Goal: Find specific page/section: Find specific page/section

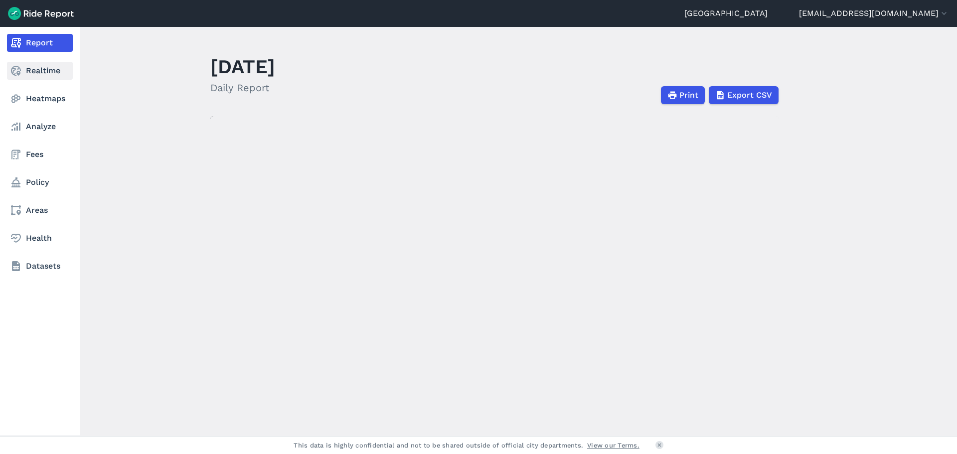
click at [42, 72] on link "Realtime" at bounding box center [40, 71] width 66 height 18
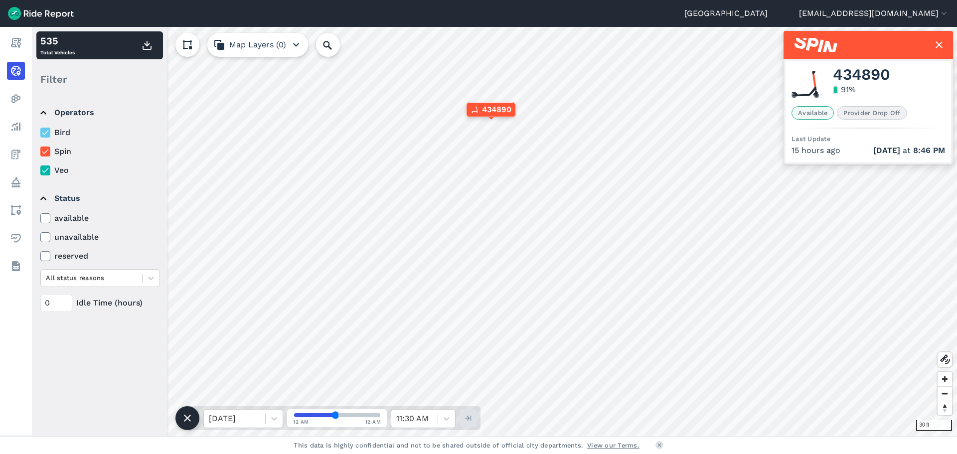
click at [488, 107] on span "434890" at bounding box center [496, 110] width 29 height 12
click at [941, 42] on icon at bounding box center [939, 45] width 12 height 12
click at [938, 43] on use at bounding box center [939, 44] width 7 height 7
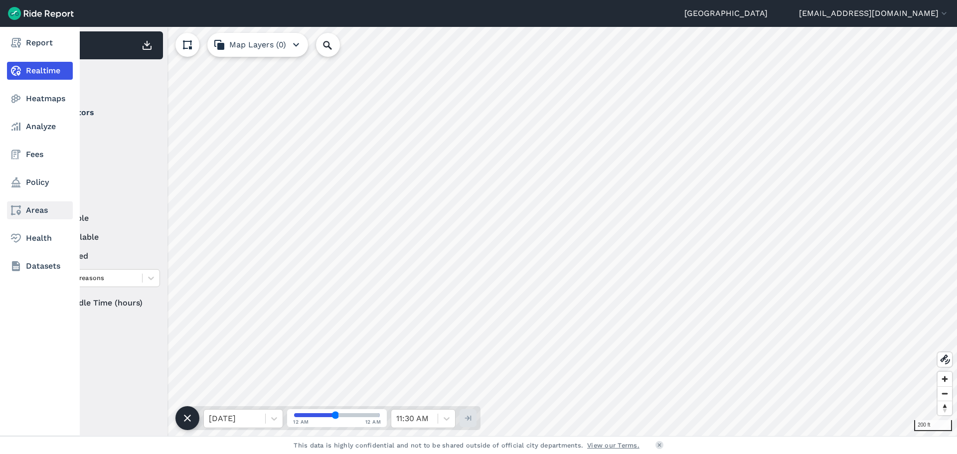
click at [30, 208] on link "Areas" at bounding box center [40, 210] width 66 height 18
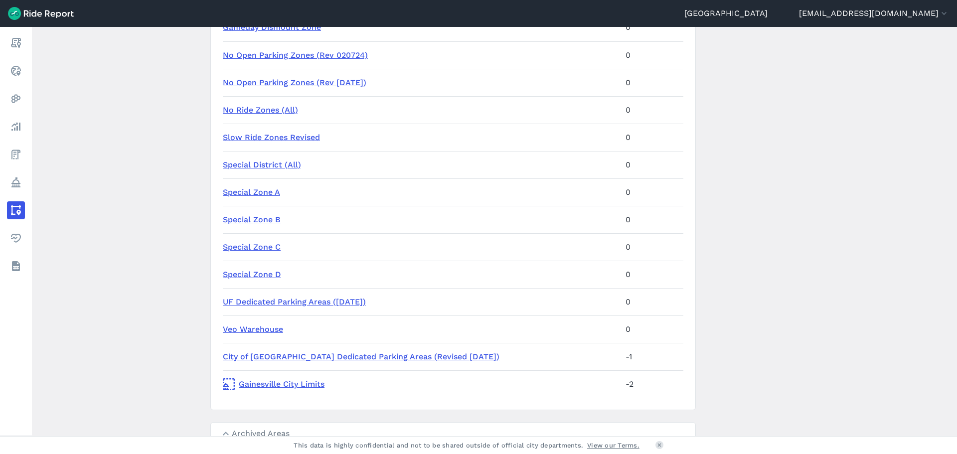
scroll to position [150, 0]
click at [338, 353] on link "City of [GEOGRAPHIC_DATA] Dedicated Parking Areas (Revised [DATE])" at bounding box center [361, 356] width 277 height 9
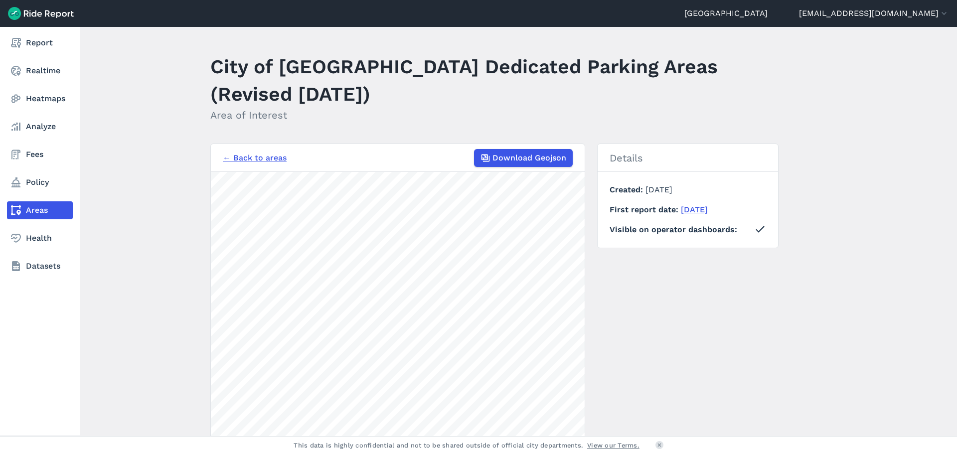
click at [22, 206] on link "Areas" at bounding box center [40, 210] width 66 height 18
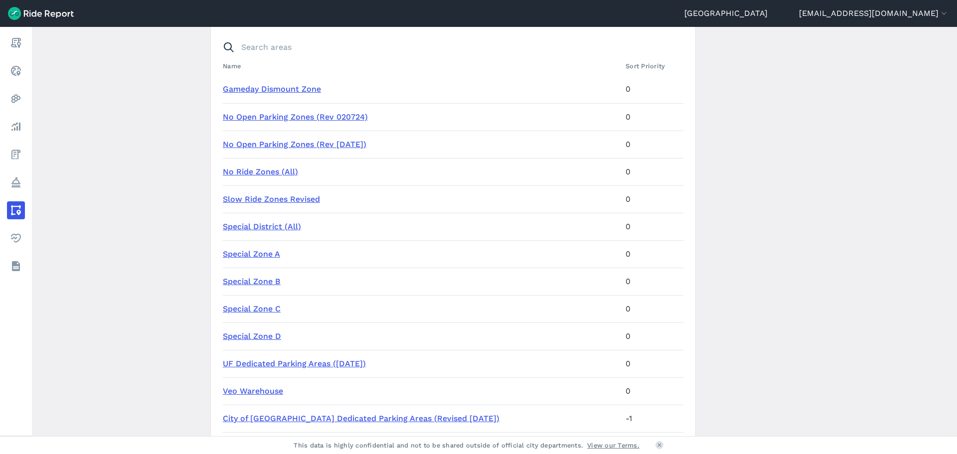
scroll to position [150, 0]
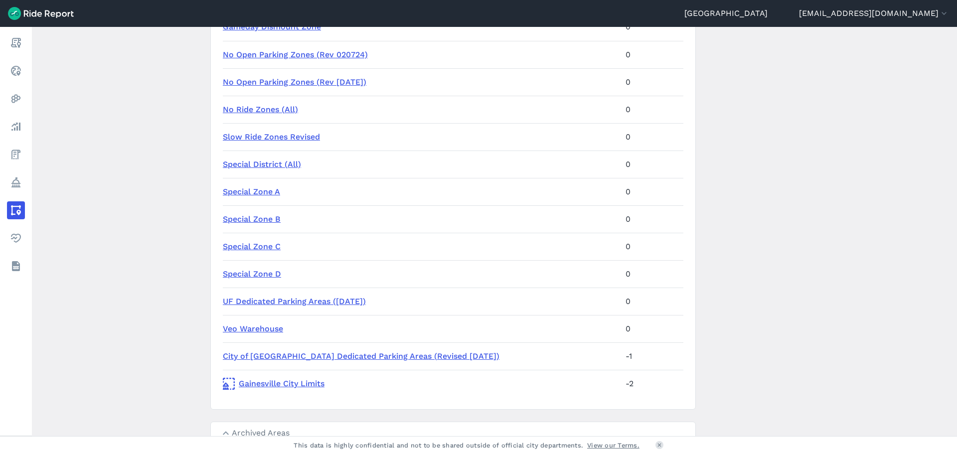
click at [263, 276] on link "Special Zone D" at bounding box center [252, 273] width 58 height 9
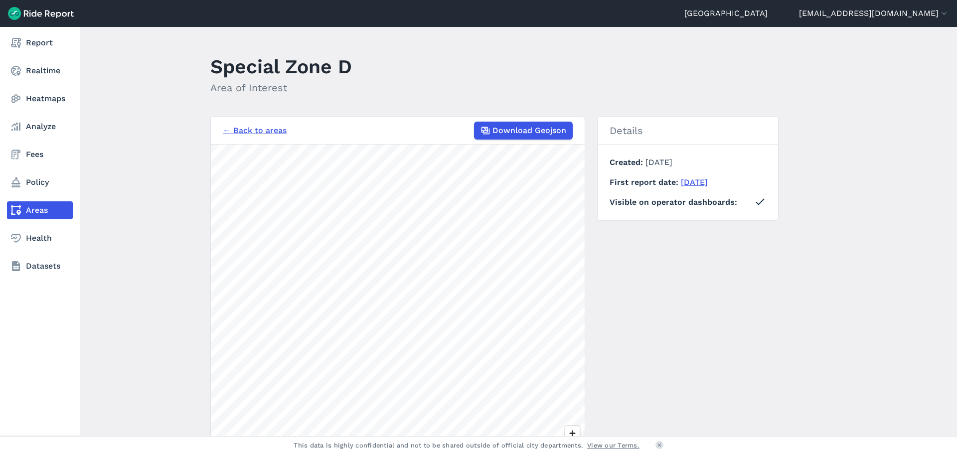
click at [30, 205] on link "Areas" at bounding box center [40, 210] width 66 height 18
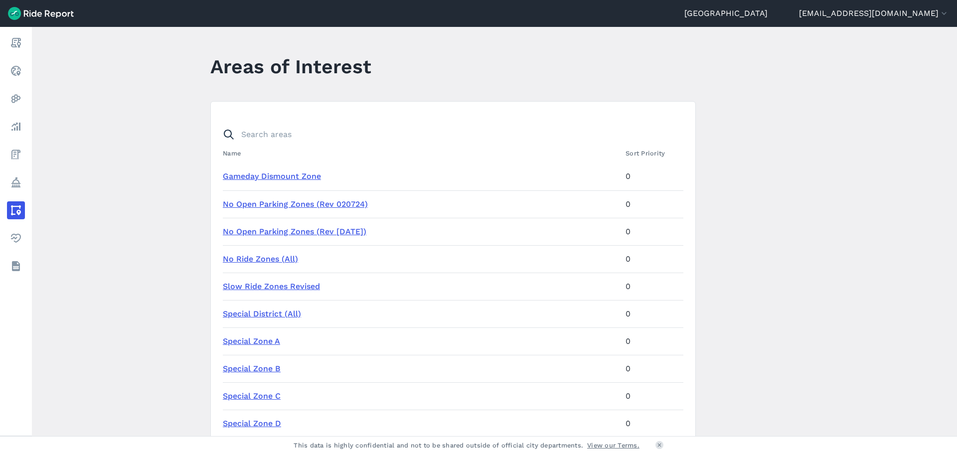
click at [257, 396] on link "Special Zone C" at bounding box center [252, 395] width 58 height 9
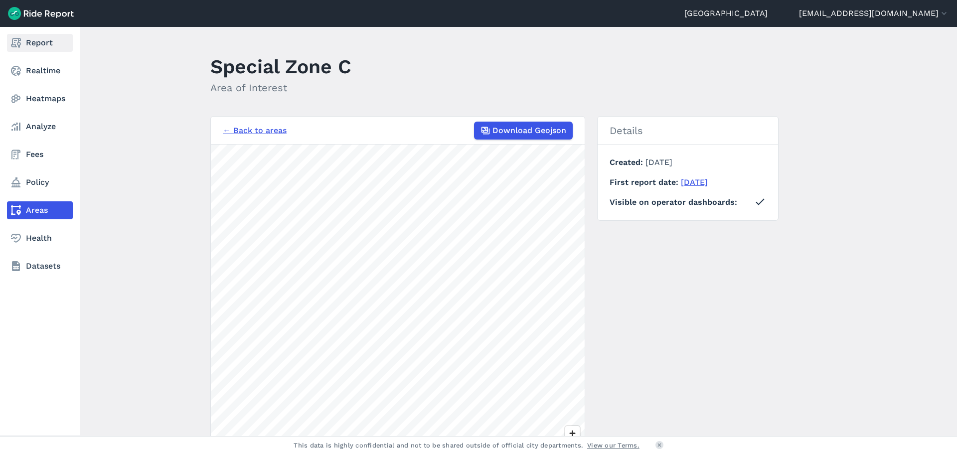
click at [44, 38] on link "Report" at bounding box center [40, 43] width 66 height 18
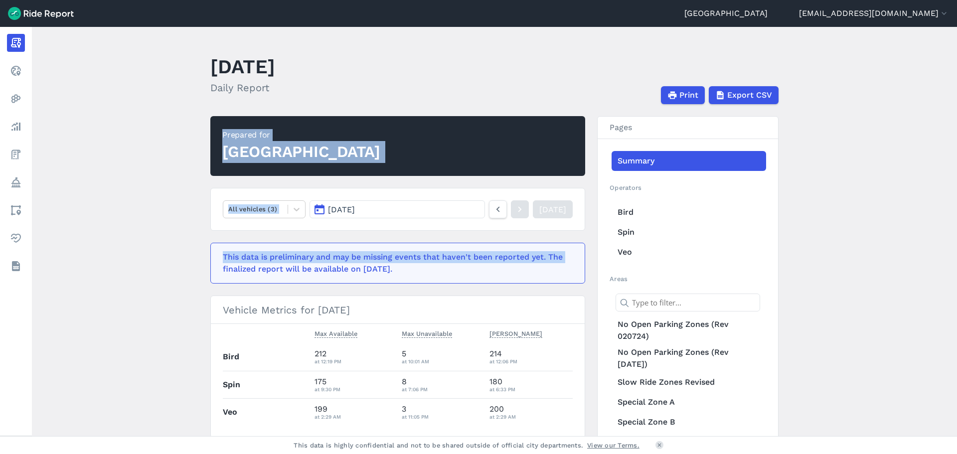
drag, startPoint x: 152, startPoint y: 284, endPoint x: 198, endPoint y: 118, distance: 172.4
click at [198, 118] on main "[DATE] Daily Report Print Export CSV Prepared for Gainesville All vehicles (3) …" at bounding box center [494, 231] width 925 height 409
click at [112, 268] on main "[DATE] Daily Report Print Export CSV Prepared for Gainesville All vehicles (3) …" at bounding box center [494, 231] width 925 height 409
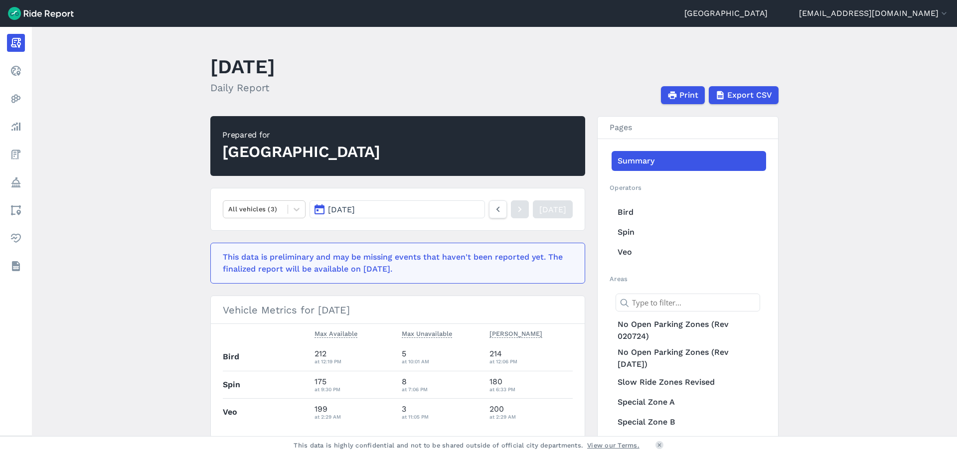
click at [355, 207] on span "[DATE]" at bounding box center [341, 209] width 27 height 9
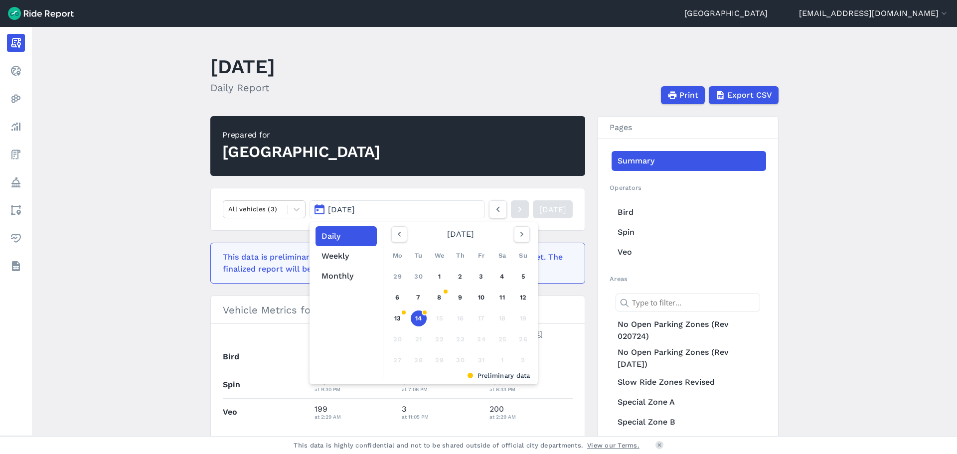
drag, startPoint x: 342, startPoint y: 272, endPoint x: 268, endPoint y: 339, distance: 98.8
click at [342, 272] on button "Monthly" at bounding box center [346, 276] width 61 height 20
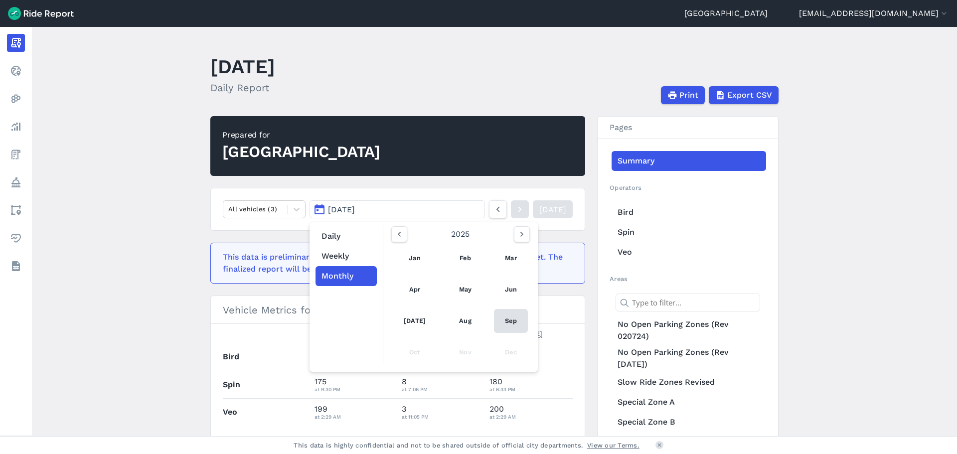
click at [508, 319] on link "Sep" at bounding box center [511, 321] width 34 height 24
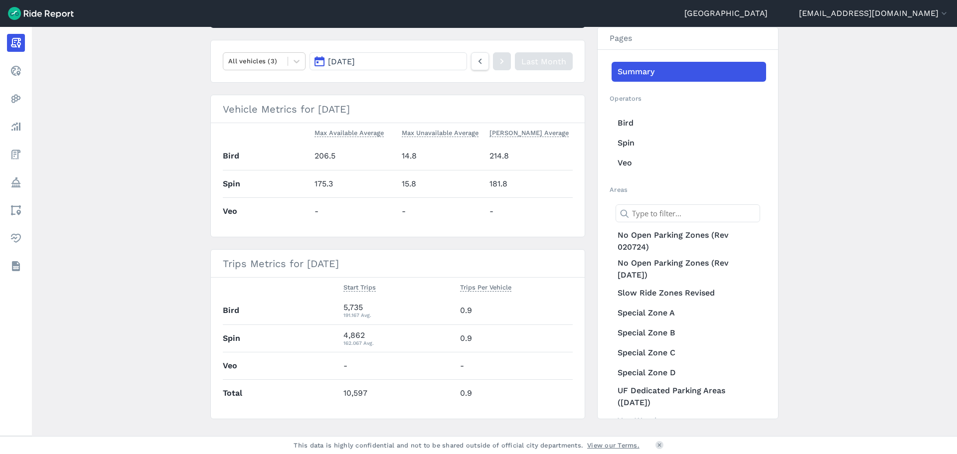
scroll to position [150, 0]
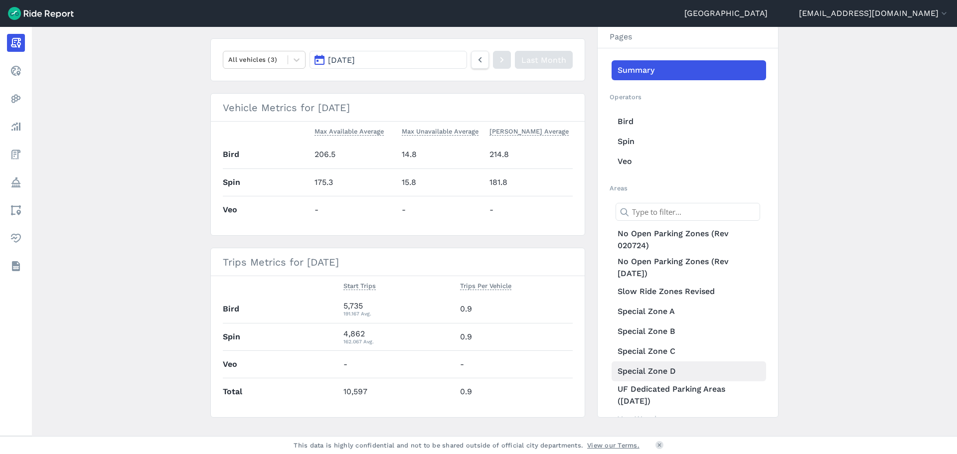
click at [645, 369] on link "Special Zone D" at bounding box center [689, 372] width 155 height 20
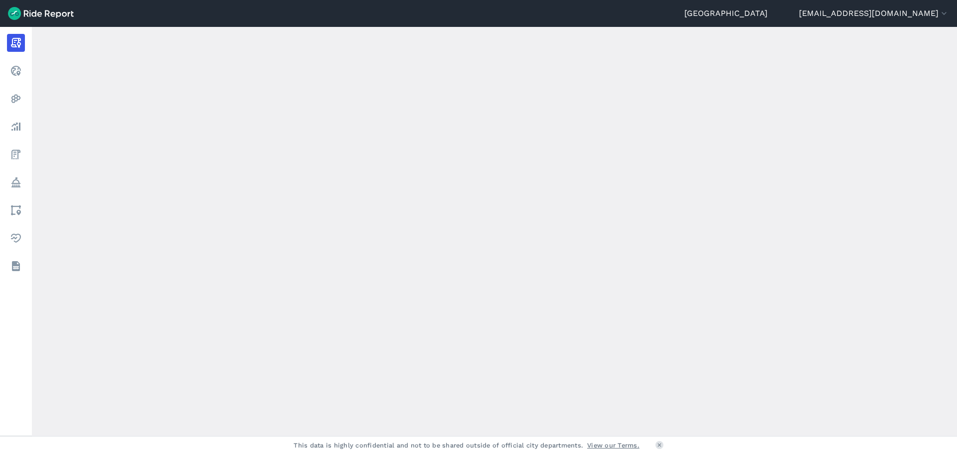
scroll to position [108, 0]
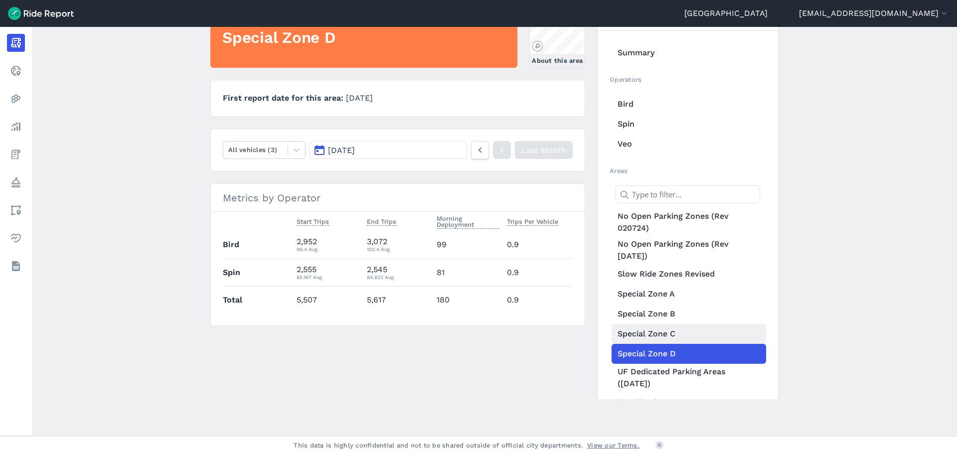
click at [646, 334] on link "Special Zone C" at bounding box center [689, 334] width 155 height 20
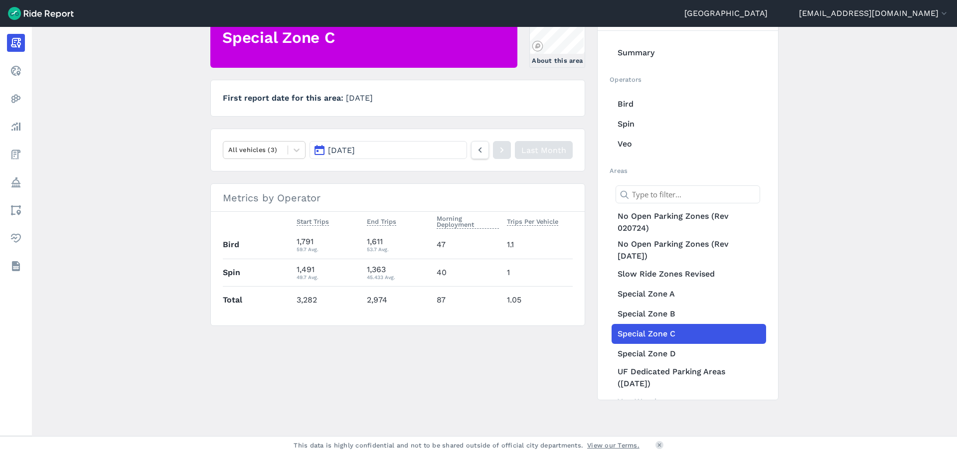
click at [132, 213] on main "[DATE] Monthly Report Print Export CSV Special Zone C About this area First rep…" at bounding box center [494, 231] width 925 height 409
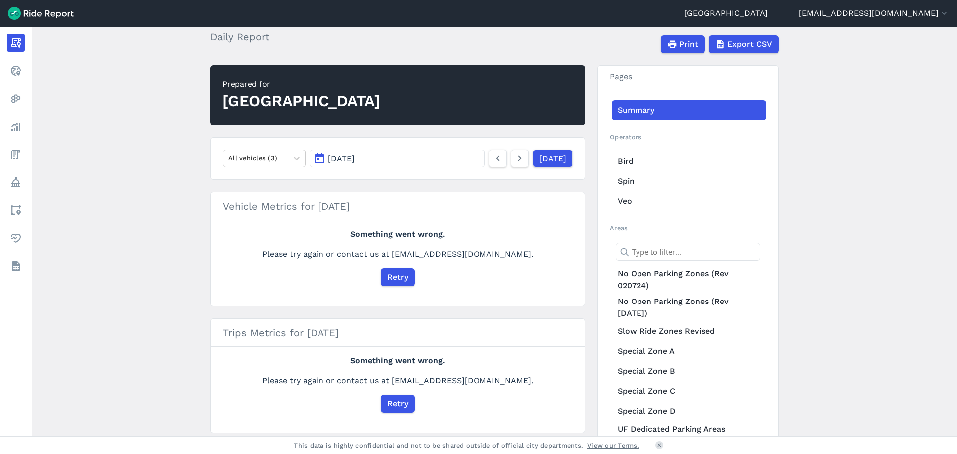
scroll to position [50, 0]
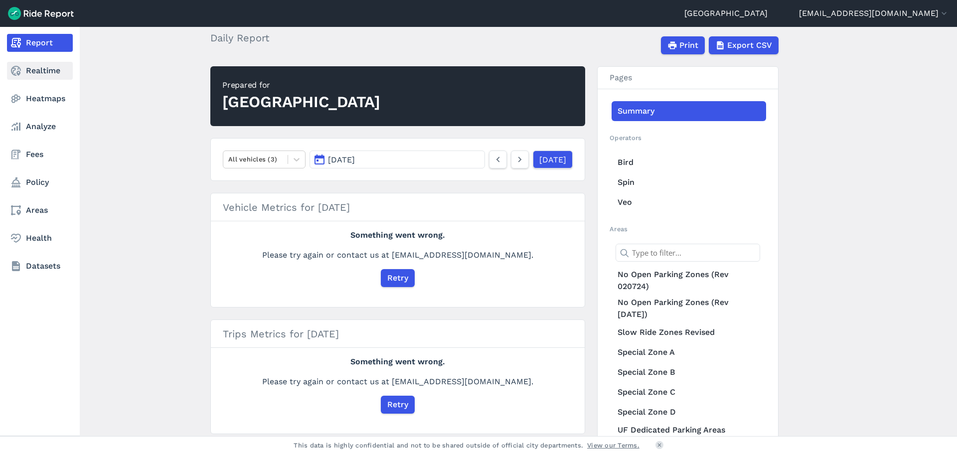
click at [32, 68] on link "Realtime" at bounding box center [40, 71] width 66 height 18
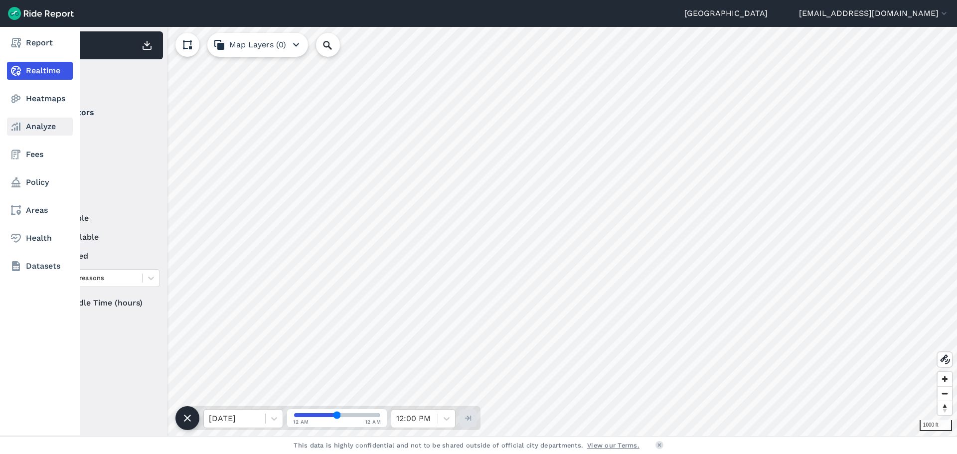
click at [33, 131] on link "Analyze" at bounding box center [40, 127] width 66 height 18
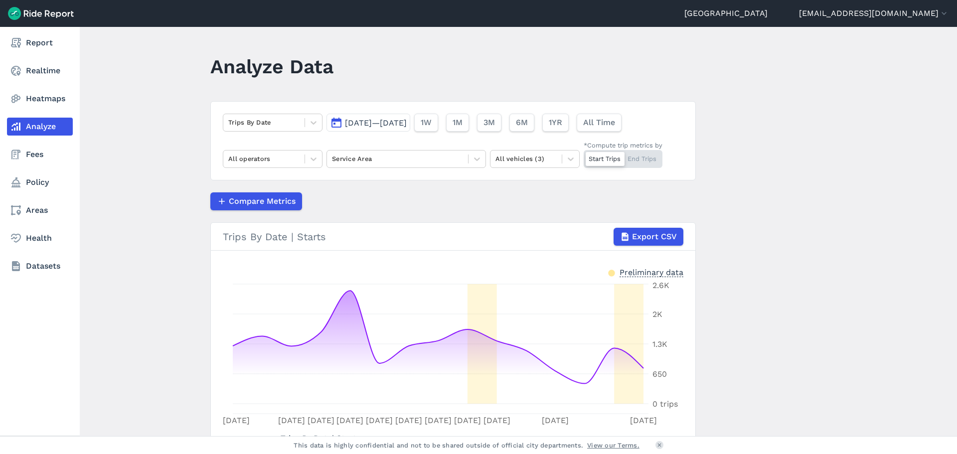
click at [38, 198] on nav "Report Realtime Heatmaps Analyze Fees Policy Areas Health Datasets" at bounding box center [40, 154] width 80 height 255
click at [38, 206] on link "Areas" at bounding box center [40, 210] width 66 height 18
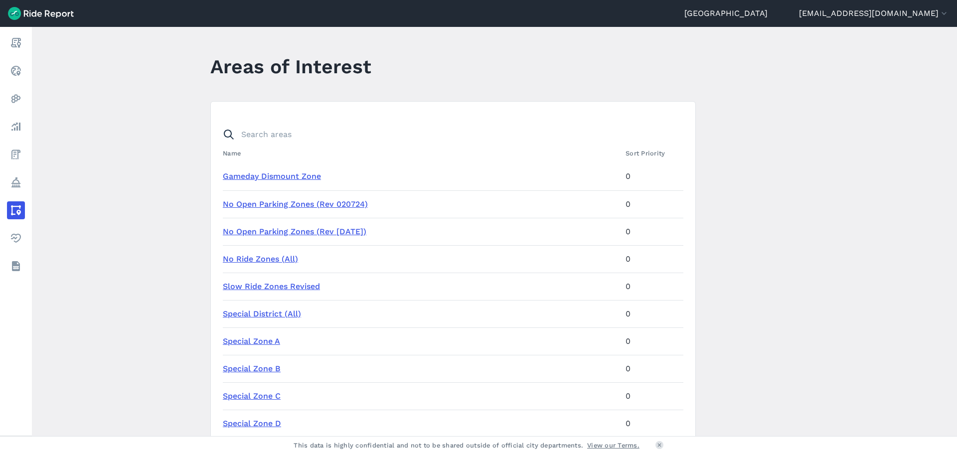
click at [249, 422] on link "Special Zone D" at bounding box center [252, 423] width 58 height 9
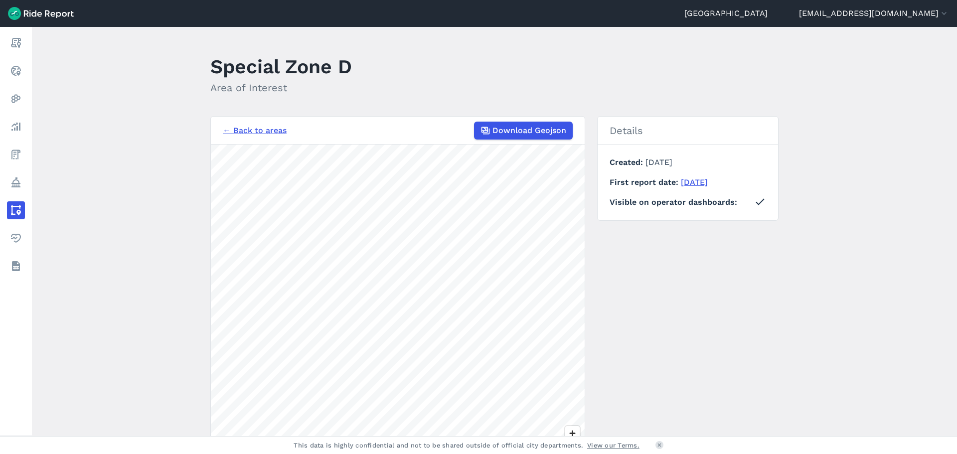
click at [249, 130] on link "← Back to areas" at bounding box center [255, 131] width 64 height 12
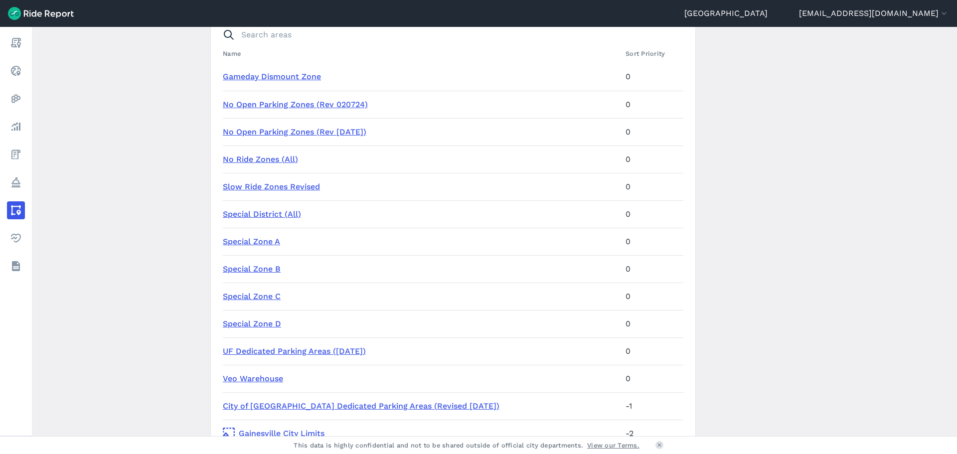
scroll to position [150, 0]
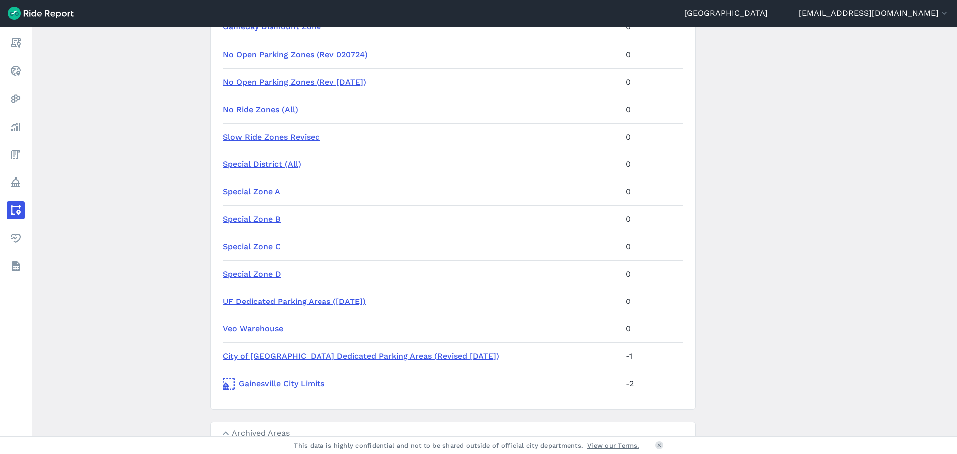
click at [280, 302] on link "UF Dedicated Parking Areas ([DATE])" at bounding box center [294, 301] width 143 height 9
